Goal: Communication & Community: Answer question/provide support

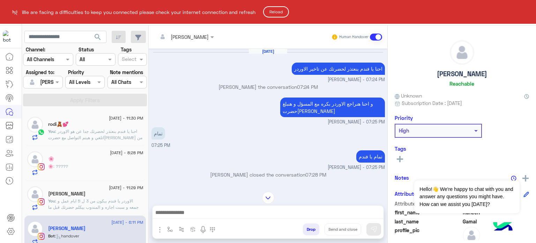
scroll to position [229, 0]
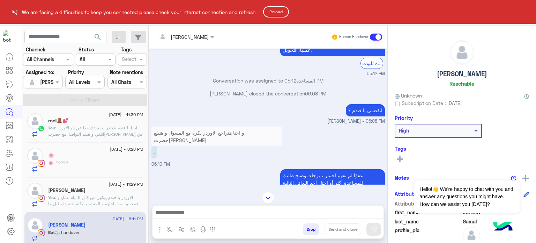
click at [281, 11] on button "Reload" at bounding box center [276, 11] width 26 height 11
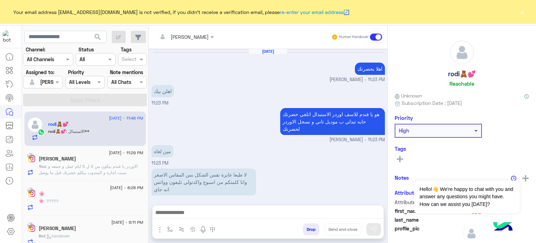
scroll to position [136, 0]
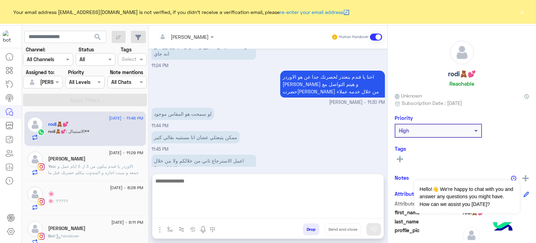
click at [215, 211] on textarea at bounding box center [268, 197] width 231 height 42
type textarea "*"
type textarea "**********"
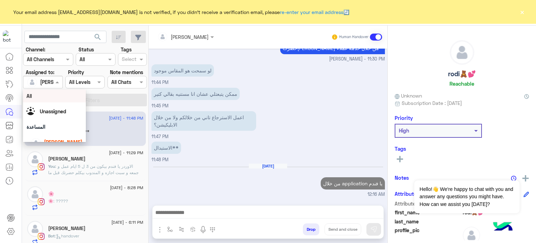
click at [52, 81] on div at bounding box center [42, 82] width 39 height 8
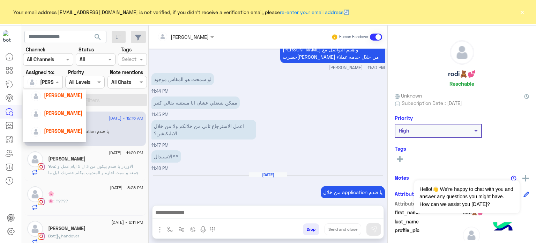
scroll to position [49, 0]
click at [64, 126] on span "[PERSON_NAME]" at bounding box center [63, 129] width 38 height 6
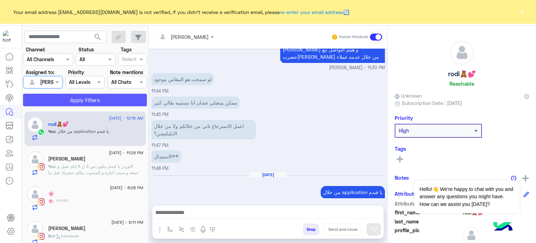
click at [82, 98] on button "Apply Filters" at bounding box center [85, 100] width 124 height 13
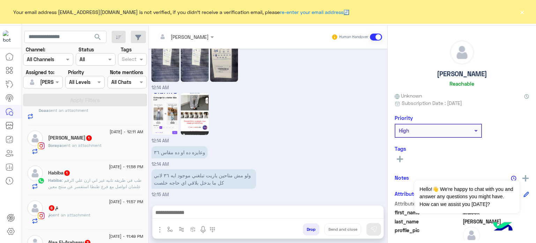
scroll to position [57, 0]
click at [301, 108] on div "12:14 AM" at bounding box center [269, 117] width 234 height 53
